Goal: Information Seeking & Learning: Learn about a topic

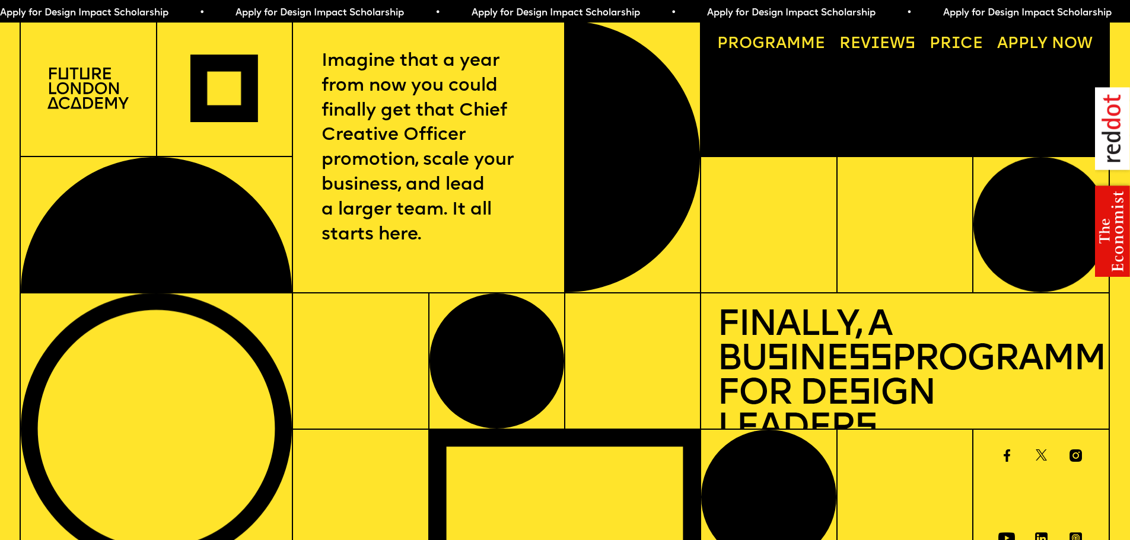
click at [72, 52] on div at bounding box center [88, 88] width 136 height 136
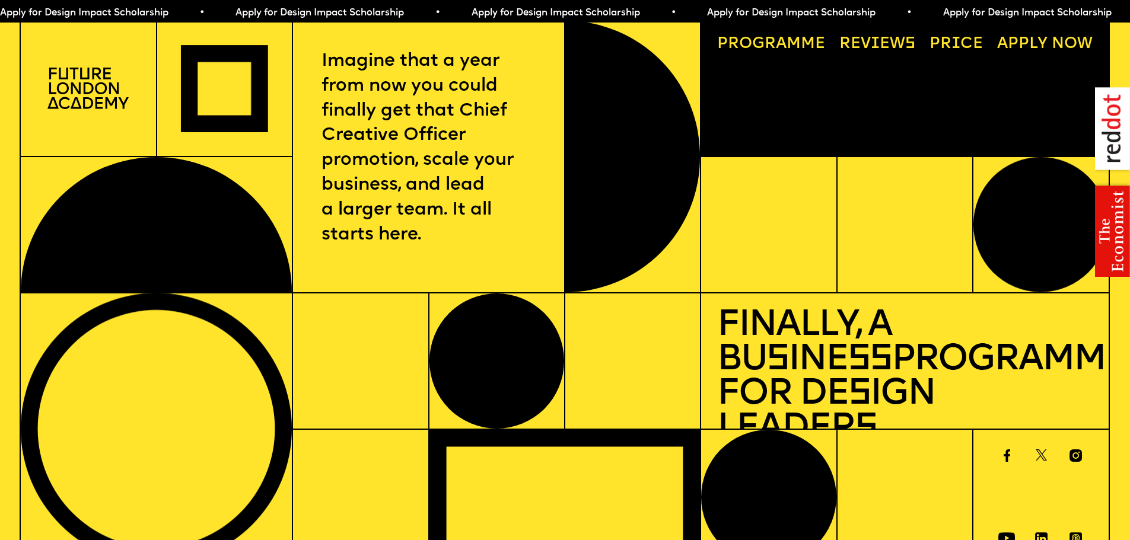
click at [90, 94] on img at bounding box center [87, 88] width 81 height 41
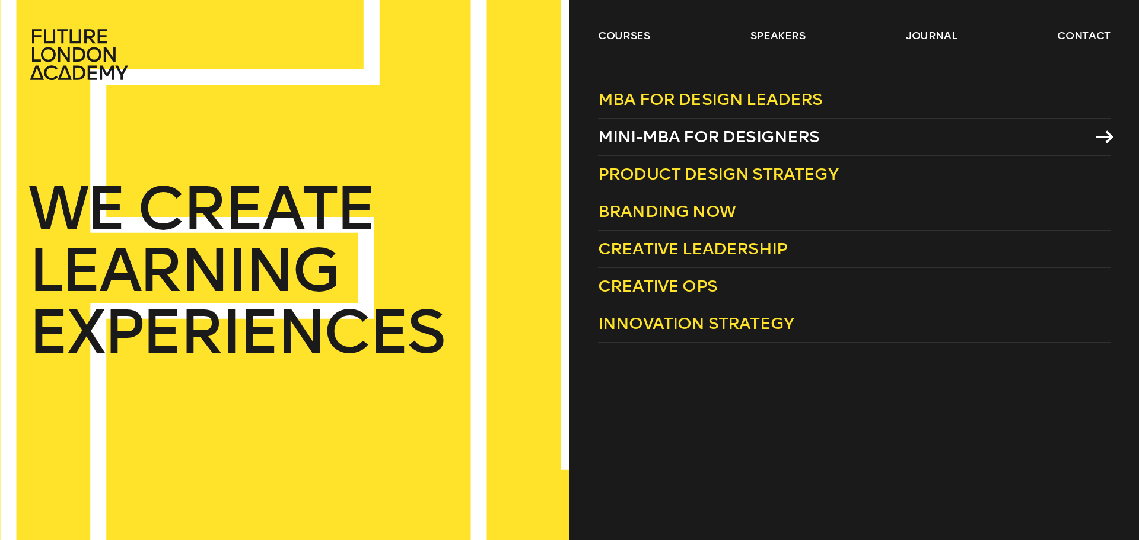
click at [698, 128] on span "Mini-MBA for Designers" at bounding box center [709, 137] width 222 height 20
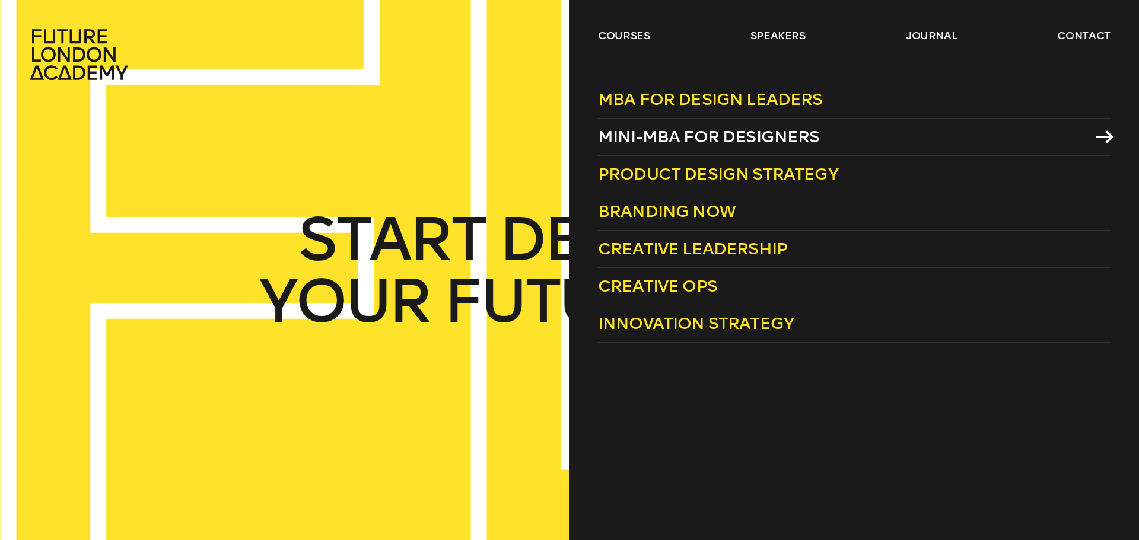
click at [673, 138] on span "Mini-MBA for Designers" at bounding box center [709, 137] width 222 height 20
